Goal: Task Accomplishment & Management: Manage account settings

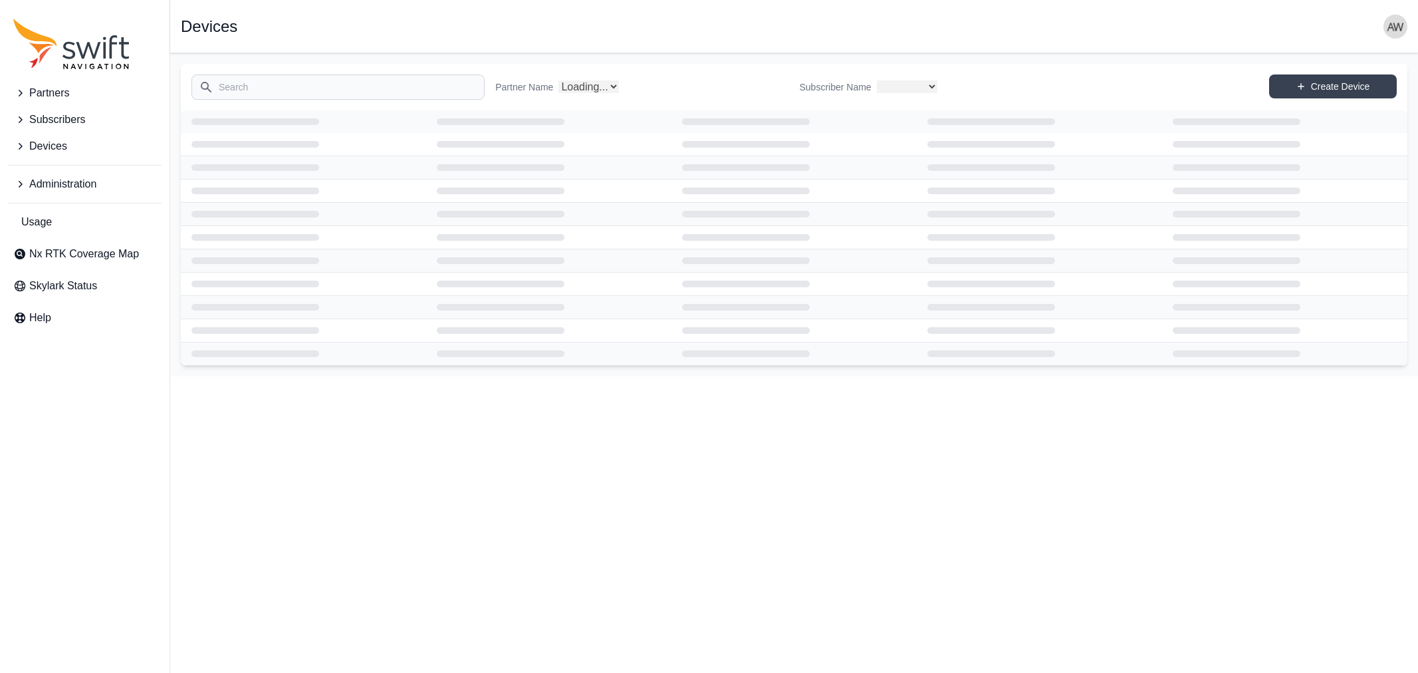
select select
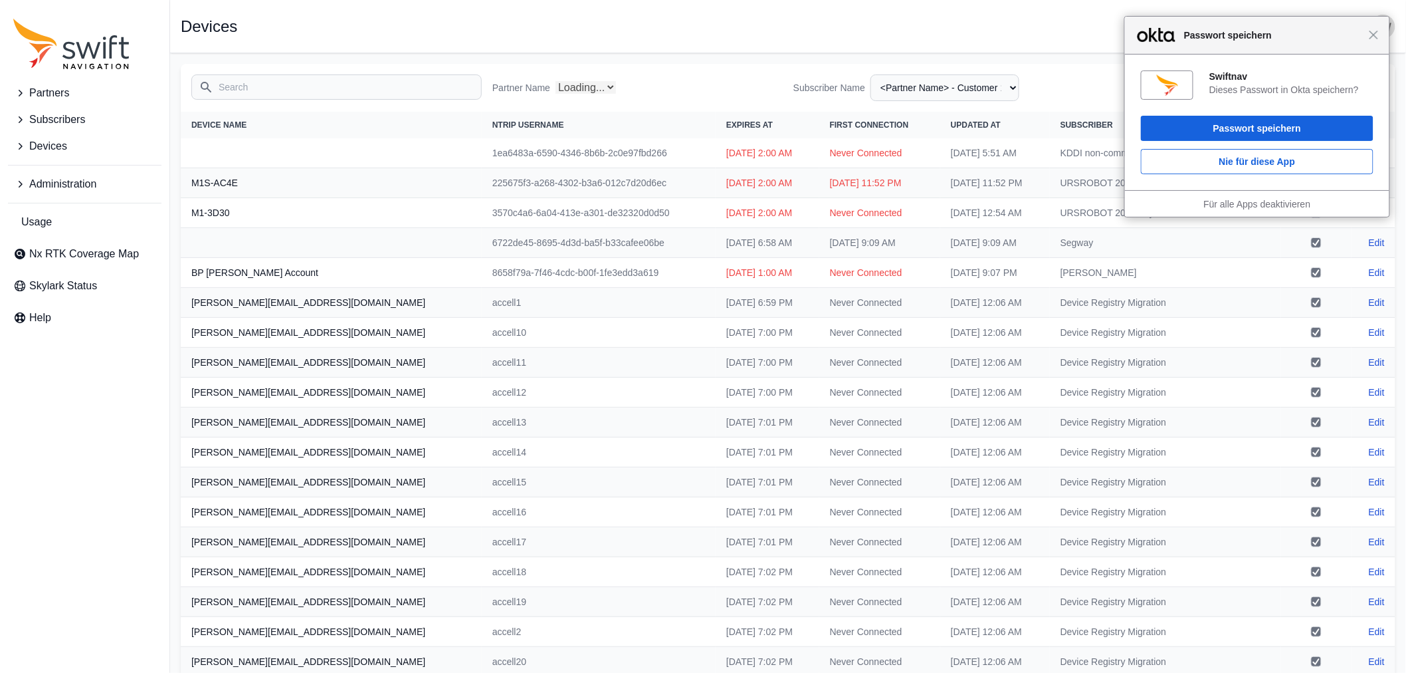
select select "Partner Name"
click at [1372, 35] on span "Schließen" at bounding box center [1374, 35] width 10 height 10
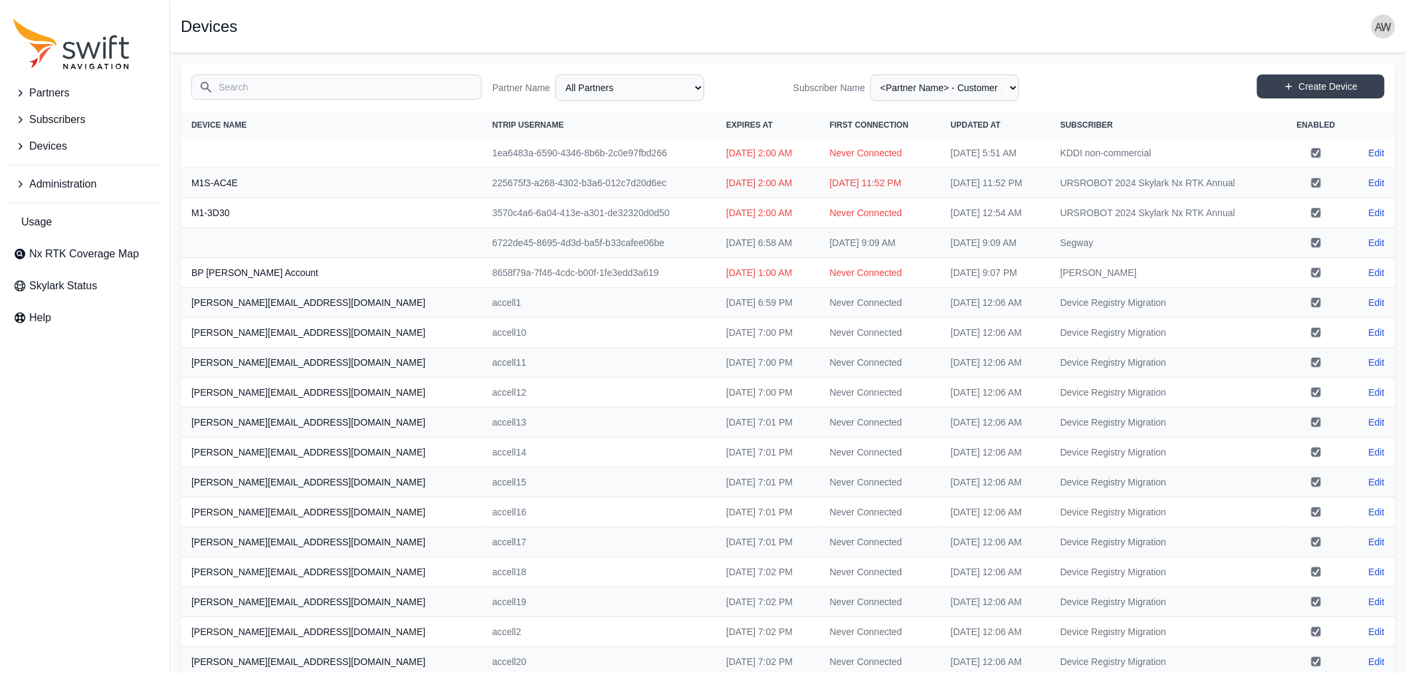
click at [1374, 23] on img "button" at bounding box center [1384, 27] width 24 height 24
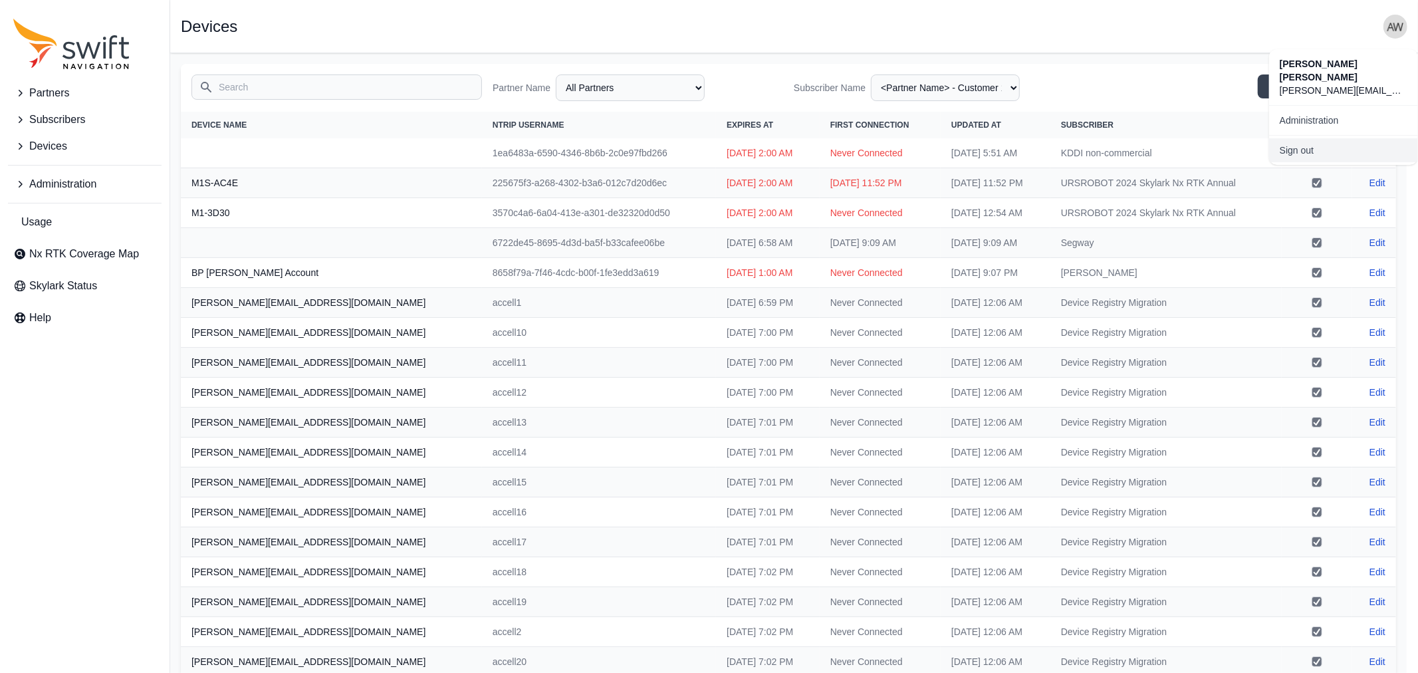
click at [1349, 138] on link "Sign out" at bounding box center [1343, 150] width 149 height 24
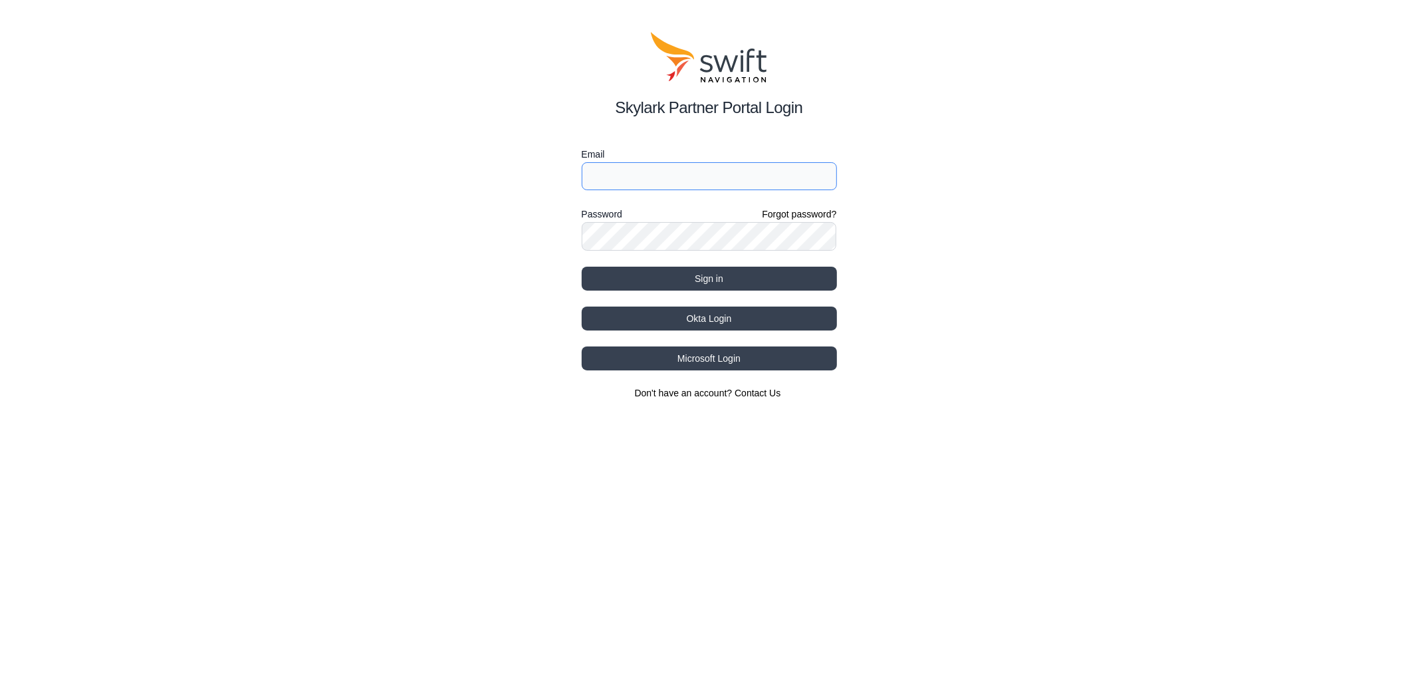
click at [733, 175] on input "Email" at bounding box center [709, 176] width 255 height 28
type input "andreas.wehr+testnex@swift-nav.com"
